Goal: Transaction & Acquisition: Purchase product/service

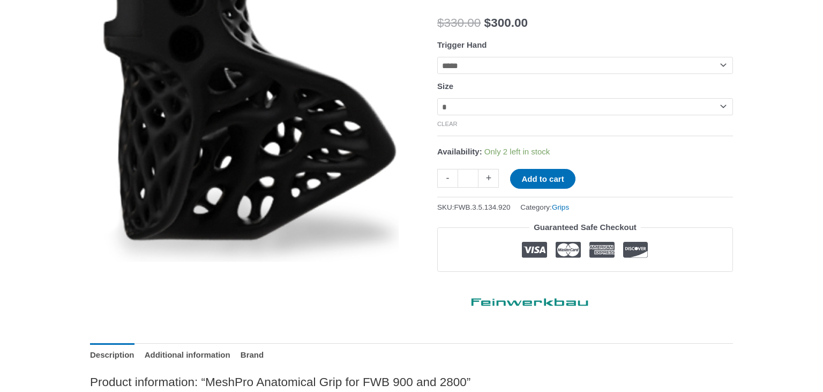
scroll to position [141, 0]
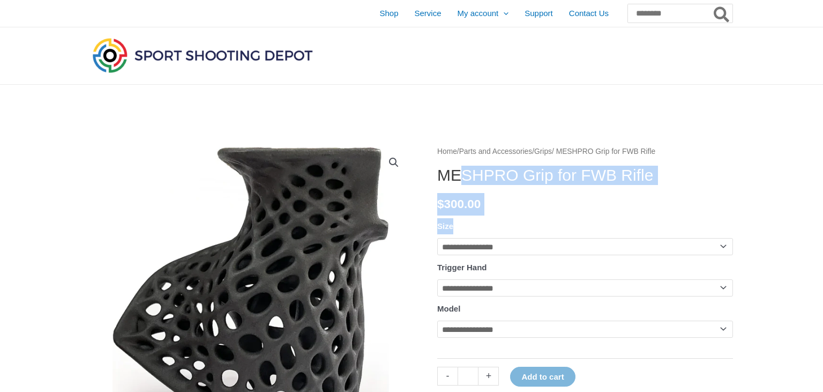
drag, startPoint x: 434, startPoint y: 151, endPoint x: 457, endPoint y: 175, distance: 33.7
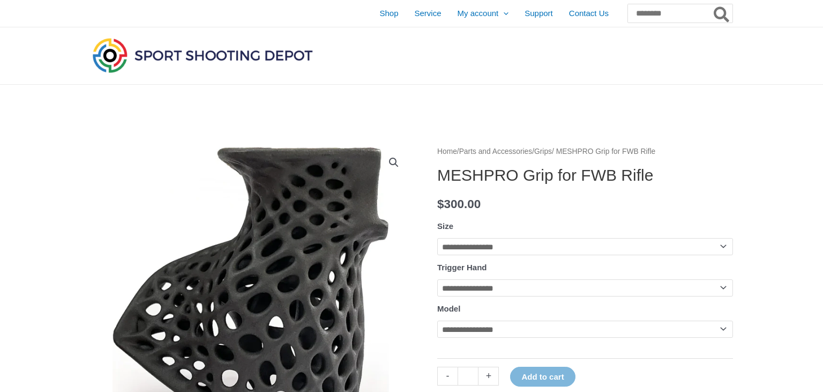
drag, startPoint x: 447, startPoint y: 175, endPoint x: 440, endPoint y: 175, distance: 7.0
click at [447, 175] on h1 "MESHPRO Grip for FWB Rifle" at bounding box center [585, 175] width 296 height 19
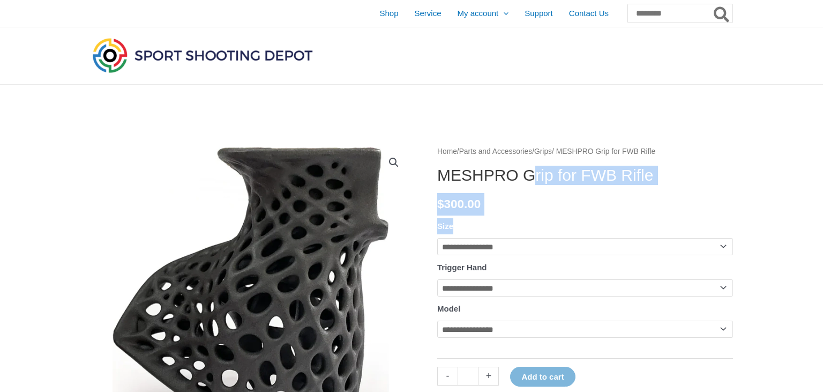
drag, startPoint x: 437, startPoint y: 175, endPoint x: 539, endPoint y: 177, distance: 101.9
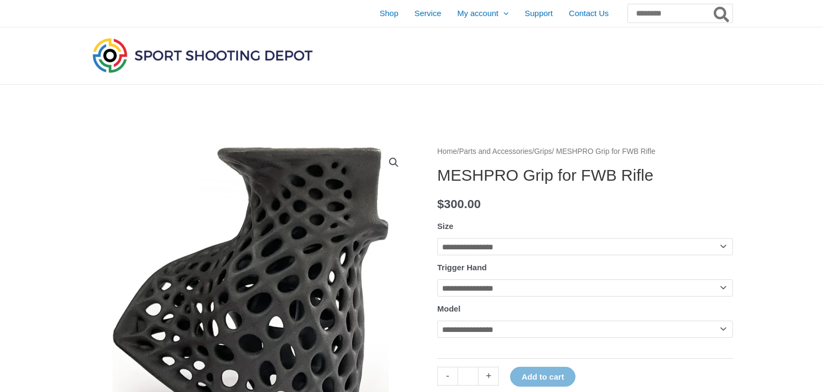
drag, startPoint x: 527, startPoint y: 175, endPoint x: 469, endPoint y: 171, distance: 58.0
click at [526, 175] on h1 "MESHPRO Grip for FWB Rifle" at bounding box center [585, 175] width 296 height 19
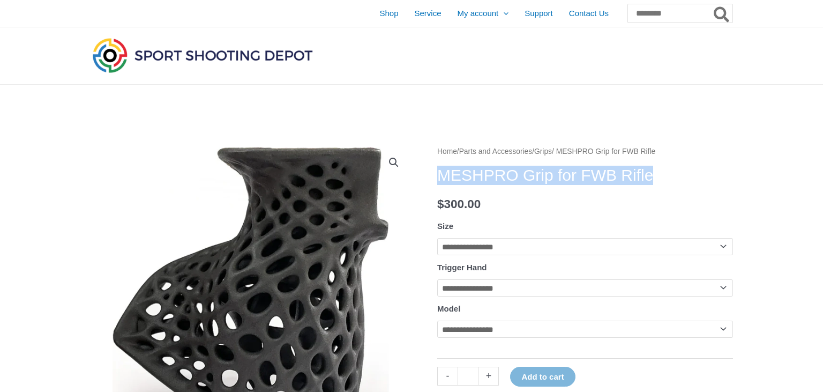
drag, startPoint x: 445, startPoint y: 172, endPoint x: 672, endPoint y: 172, distance: 226.2
click at [672, 172] on h1 "MESHPRO Grip for FWB Rifle" at bounding box center [585, 175] width 296 height 19
copy h1 "MESHPRO Grip for FWB Rifle"
